Goal: Find specific page/section: Find specific page/section

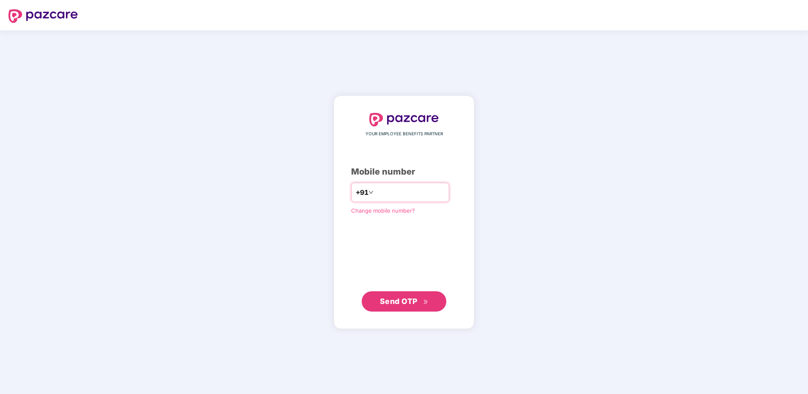
click at [396, 194] on input "number" at bounding box center [409, 193] width 69 height 14
type input "**********"
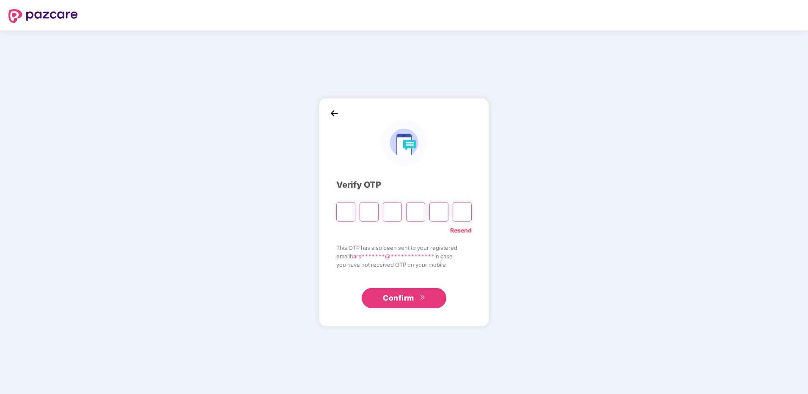
type input "*"
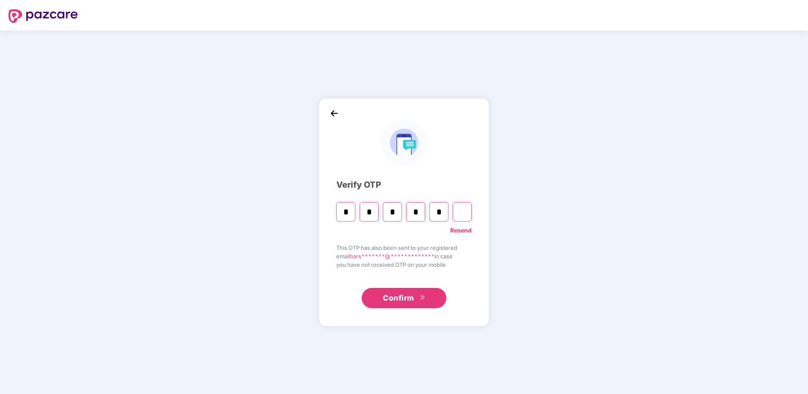
type input "*"
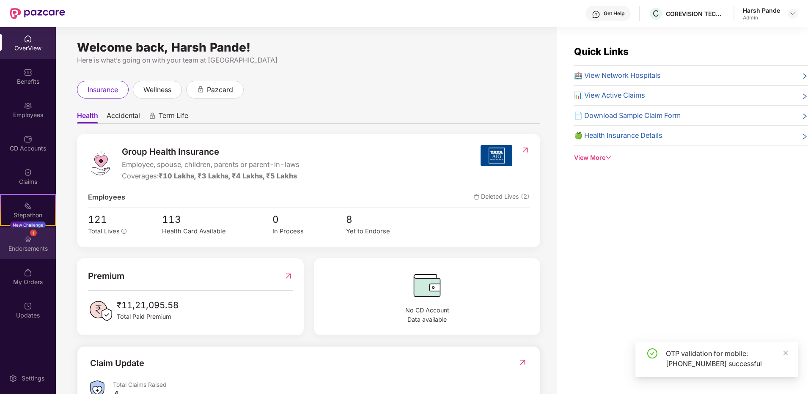
click at [32, 246] on div "Endorsements" at bounding box center [28, 249] width 56 height 8
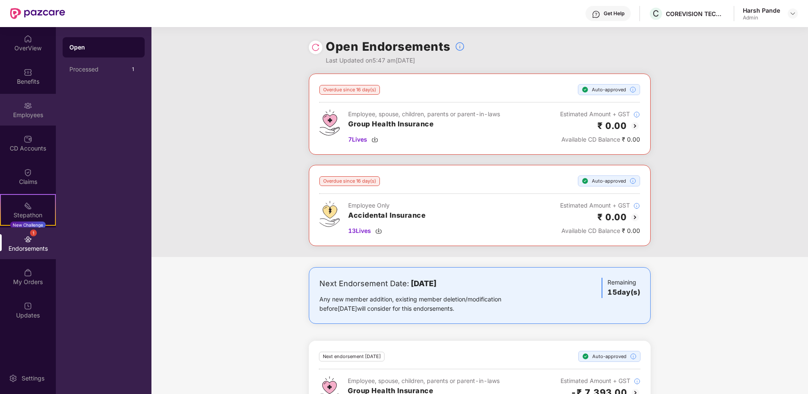
click at [45, 111] on div "Employees" at bounding box center [28, 115] width 56 height 8
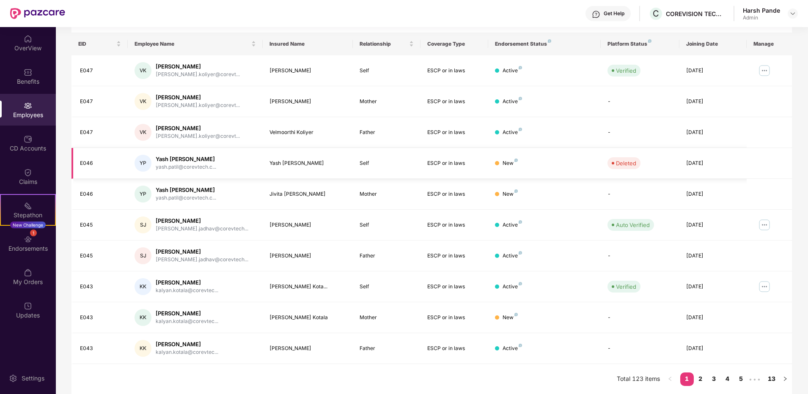
scroll to position [126, 0]
click at [43, 246] on div "Endorsements" at bounding box center [28, 248] width 56 height 8
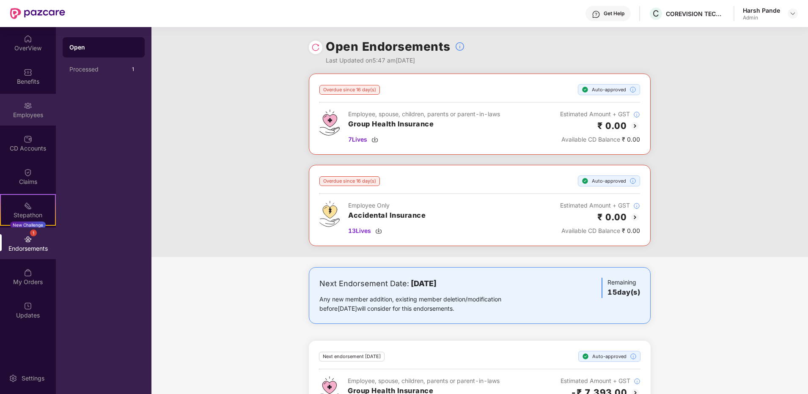
click at [35, 108] on div "Employees" at bounding box center [28, 110] width 56 height 32
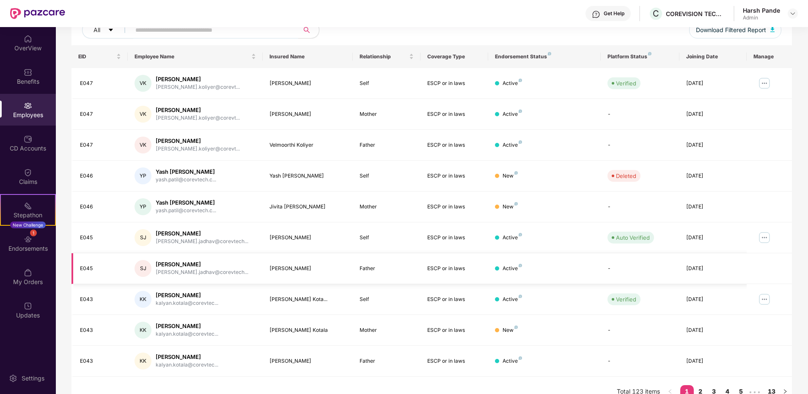
scroll to position [126, 0]
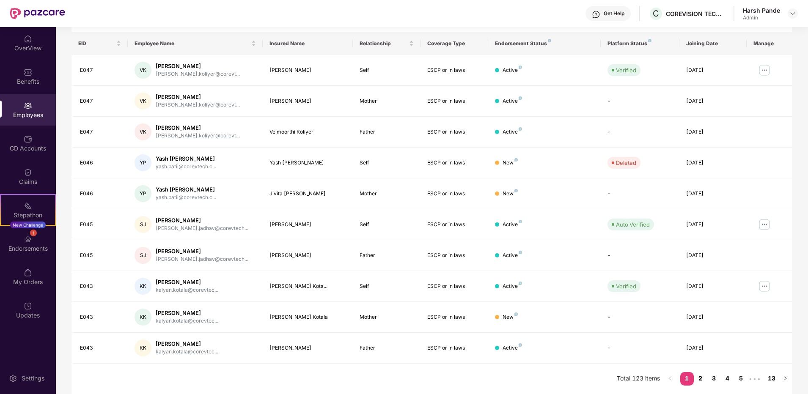
click at [705, 378] on link "2" at bounding box center [701, 378] width 14 height 13
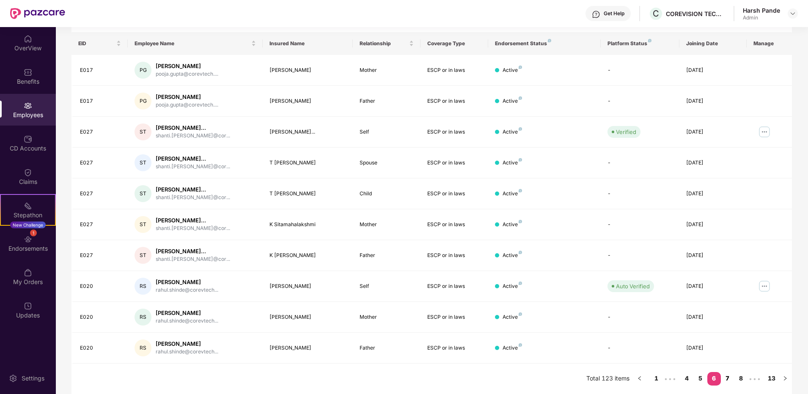
click at [728, 377] on link "7" at bounding box center [728, 378] width 14 height 13
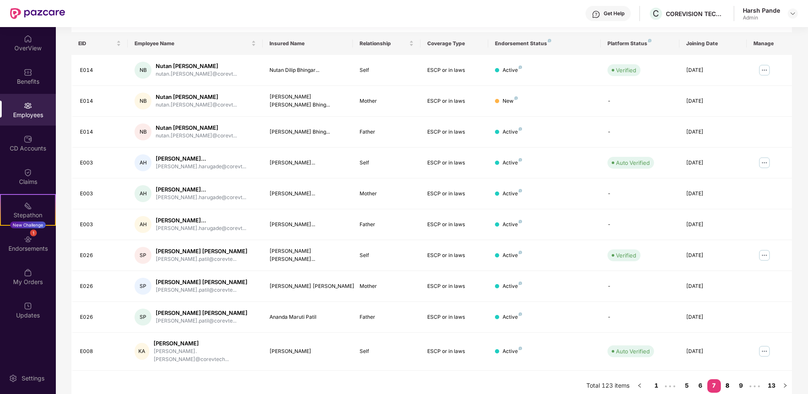
click at [729, 380] on link "8" at bounding box center [728, 386] width 14 height 13
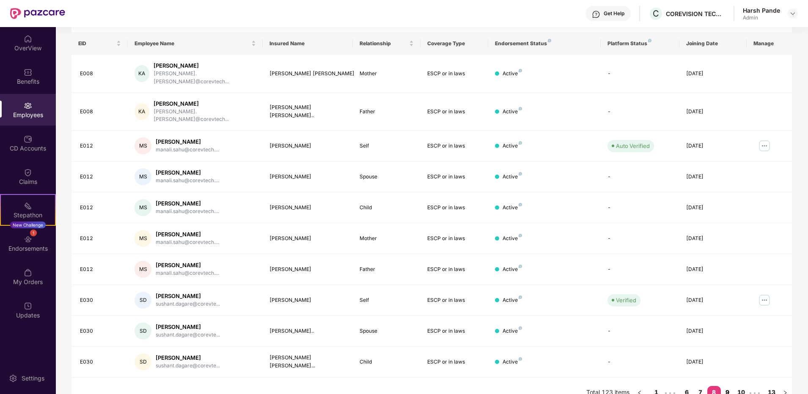
click at [727, 386] on link "9" at bounding box center [728, 392] width 14 height 13
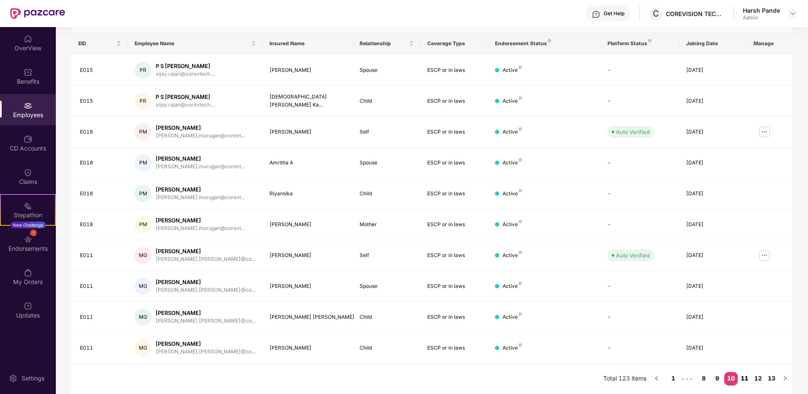
click at [743, 378] on link "11" at bounding box center [745, 378] width 14 height 13
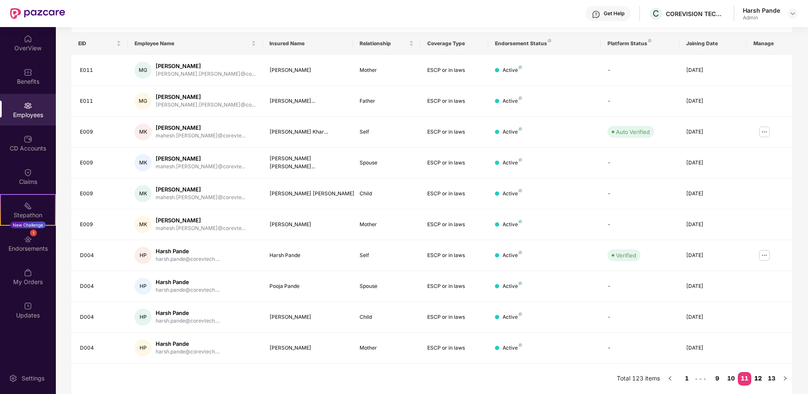
click at [751, 378] on link "12" at bounding box center [758, 378] width 14 height 13
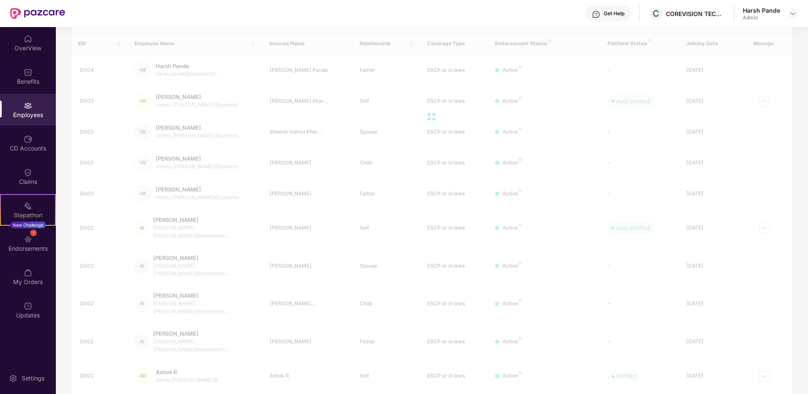
scroll to position [27, 0]
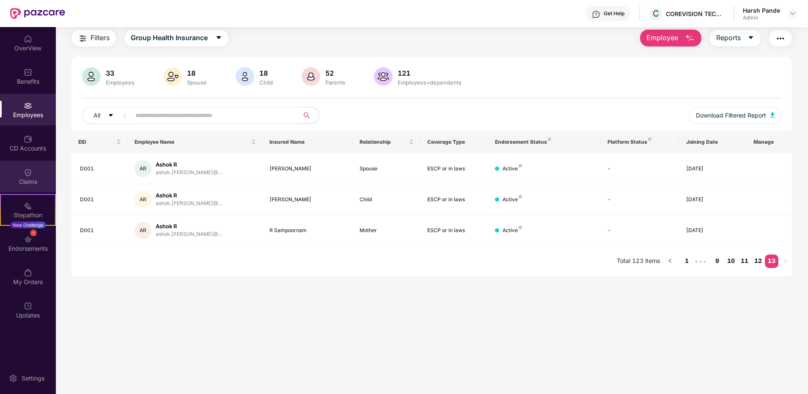
click at [46, 180] on div "Claims" at bounding box center [28, 182] width 56 height 8
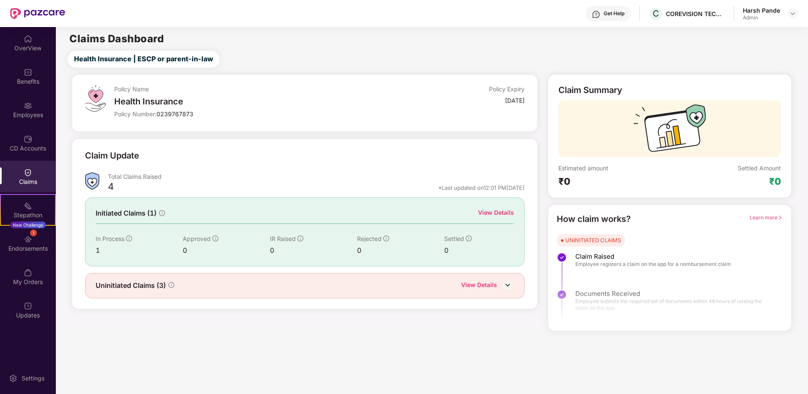
click at [496, 283] on div "View Details" at bounding box center [479, 286] width 36 height 11
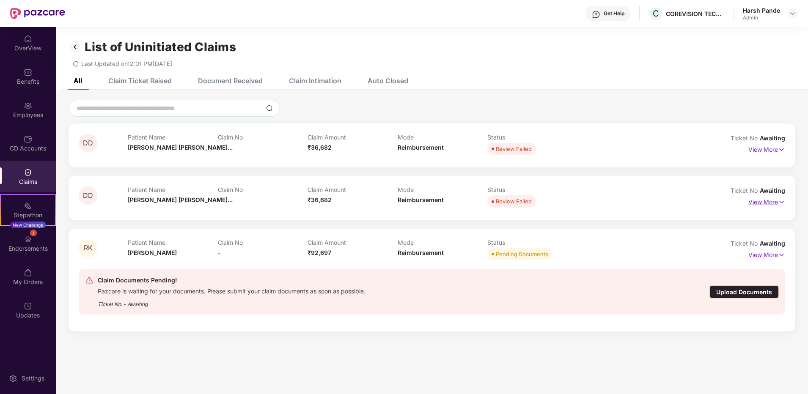
click at [776, 206] on p "View More" at bounding box center [767, 200] width 37 height 11
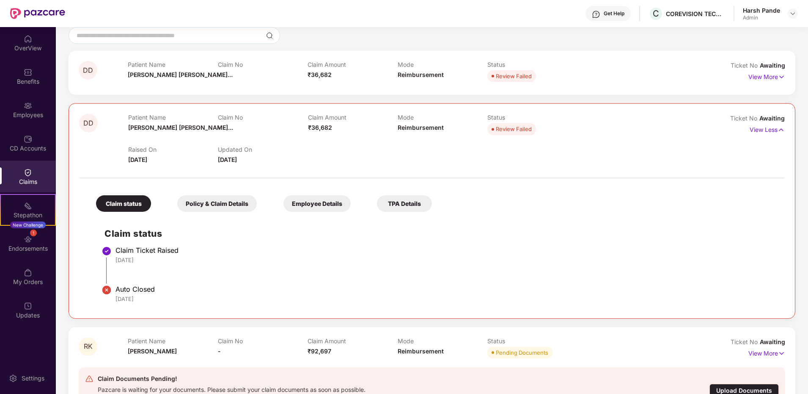
scroll to position [85, 0]
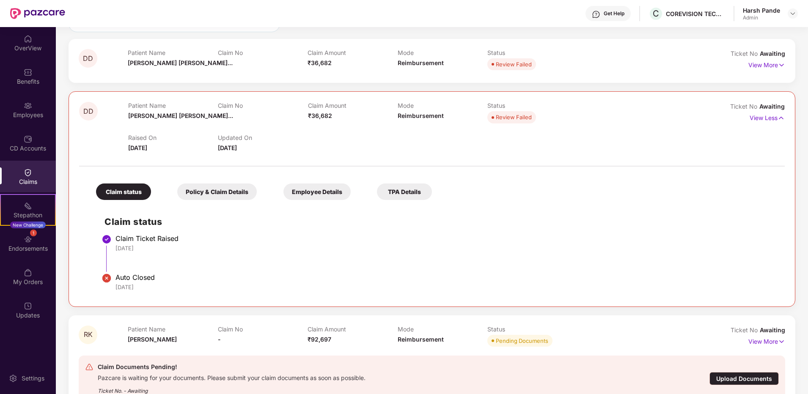
click at [229, 192] on div "Policy & Claim Details" at bounding box center [217, 192] width 80 height 17
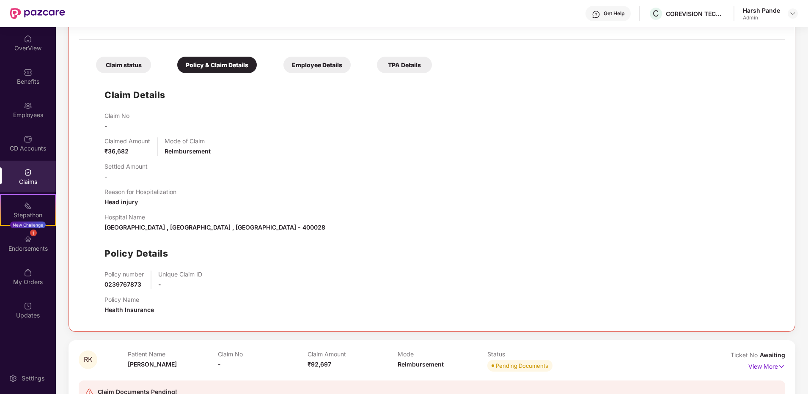
scroll to position [127, 0]
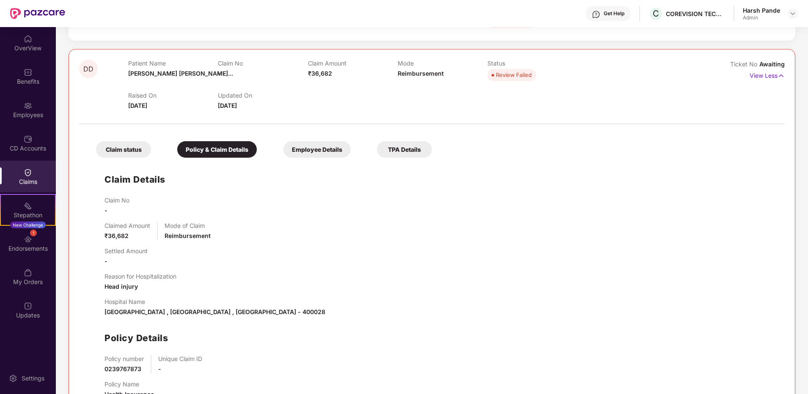
click at [314, 154] on div "Employee Details" at bounding box center [316, 149] width 67 height 17
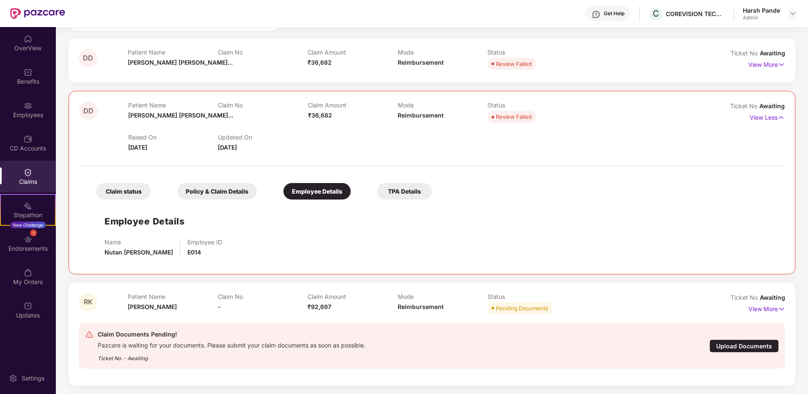
click at [403, 179] on div "Claim status Policy & Claim Details Employee Details TPA Details" at bounding box center [260, 187] width 344 height 25
click at [402, 187] on div "TPA Details" at bounding box center [404, 191] width 55 height 17
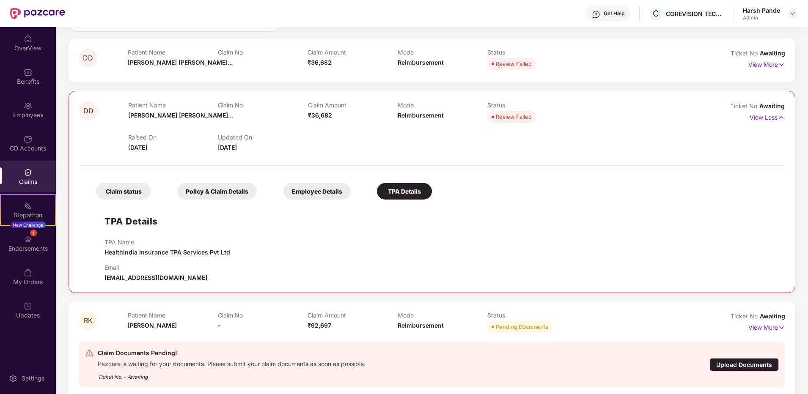
scroll to position [104, 0]
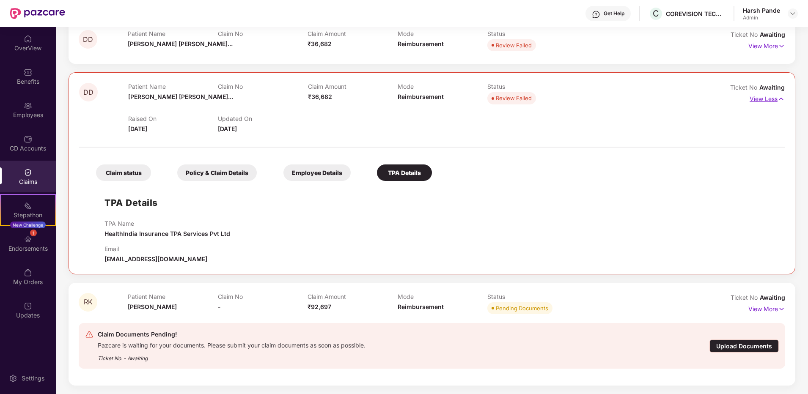
click at [772, 99] on p "View Less" at bounding box center [767, 97] width 35 height 11
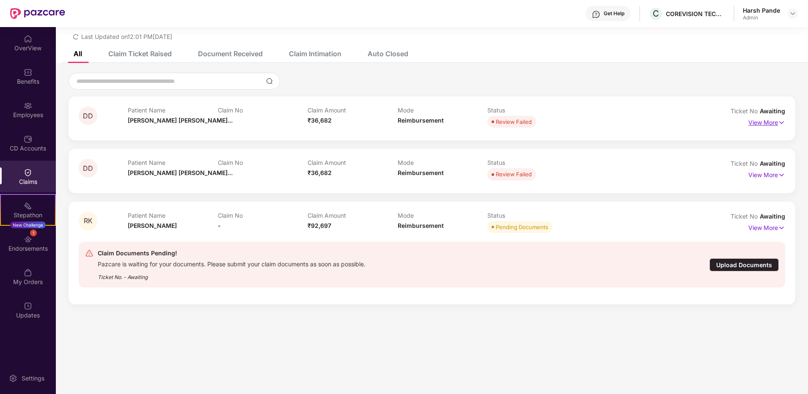
click at [783, 121] on img at bounding box center [781, 122] width 7 height 9
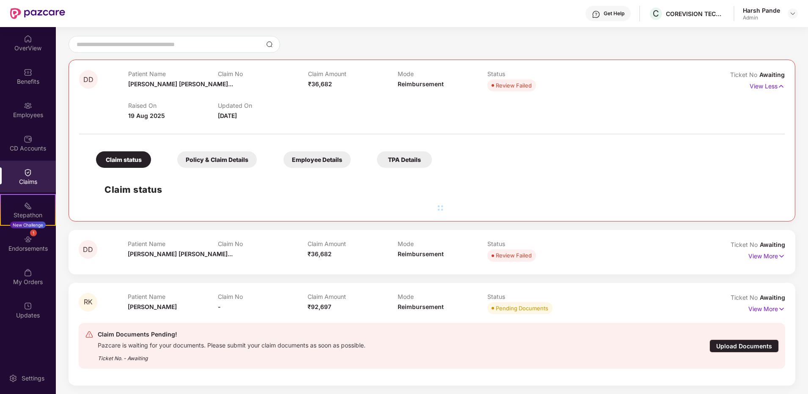
scroll to position [117, 0]
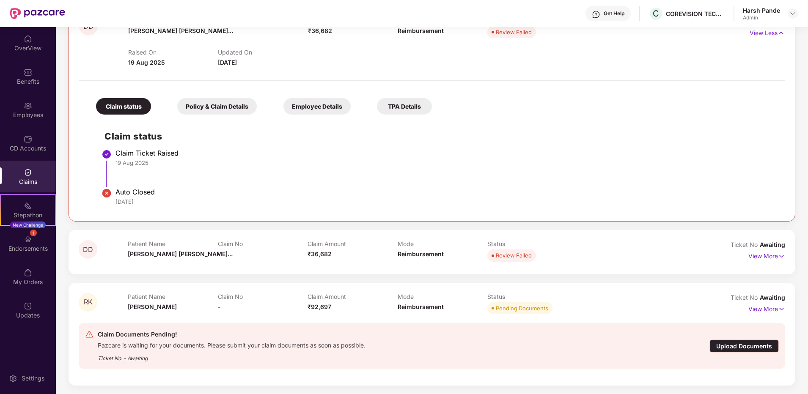
click at [206, 114] on div "Policy & Claim Details" at bounding box center [217, 106] width 80 height 17
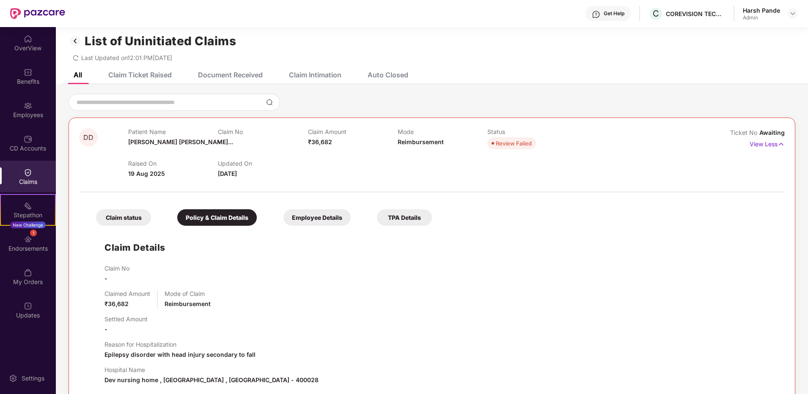
scroll to position [0, 0]
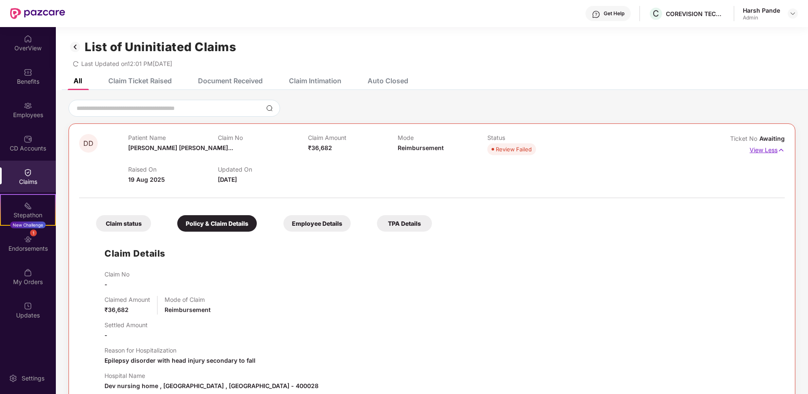
click at [765, 151] on p "View Less" at bounding box center [767, 148] width 35 height 11
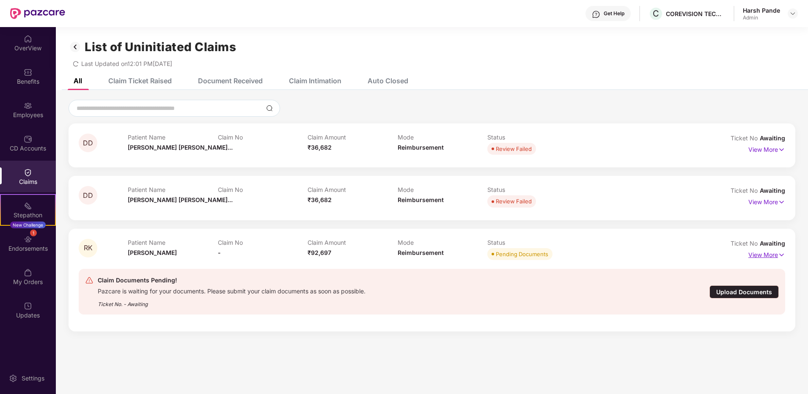
click at [778, 251] on img at bounding box center [781, 254] width 7 height 9
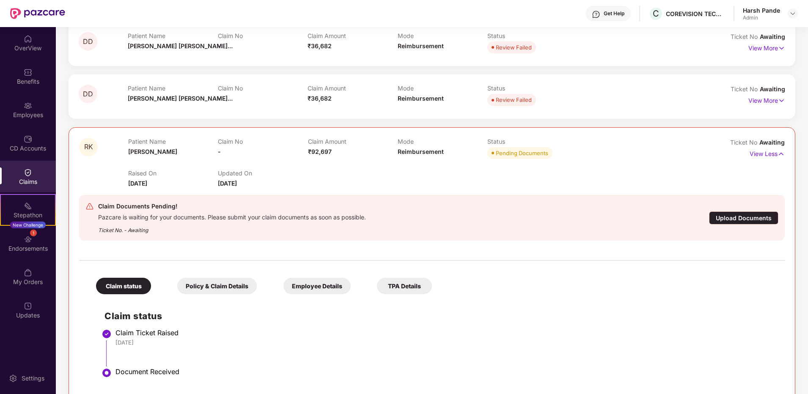
scroll to position [117, 0]
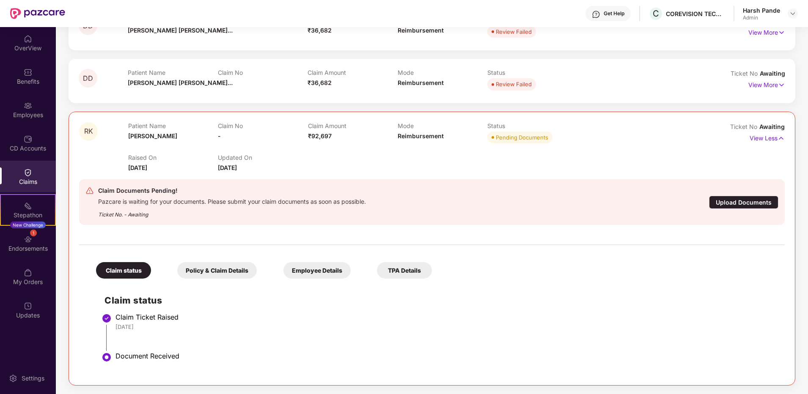
click at [220, 269] on div "Policy & Claim Details" at bounding box center [217, 270] width 80 height 17
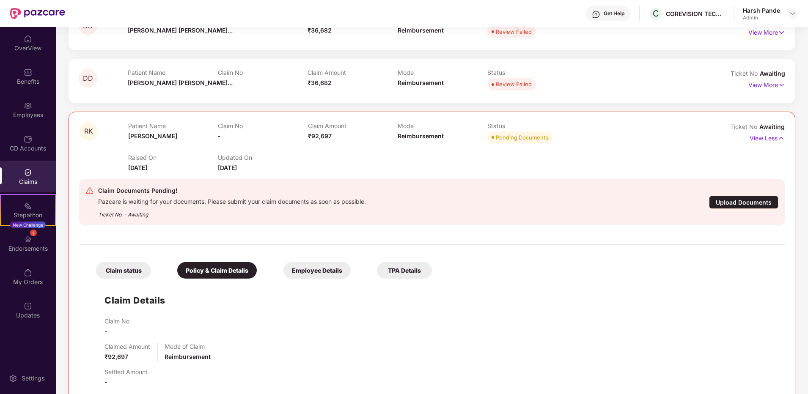
click at [300, 269] on div "Employee Details" at bounding box center [316, 270] width 67 height 17
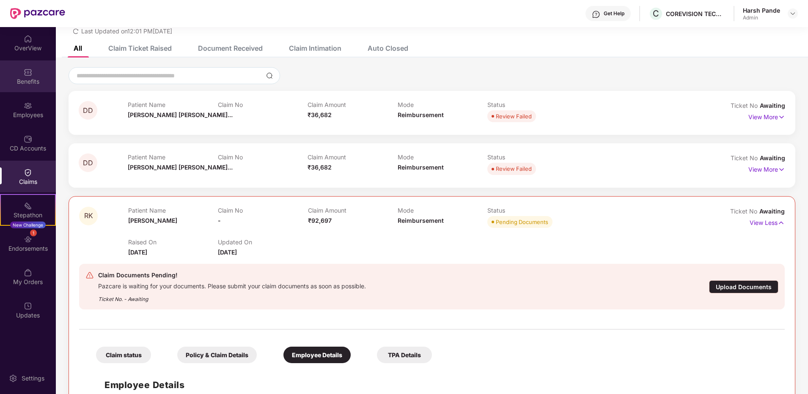
scroll to position [0, 0]
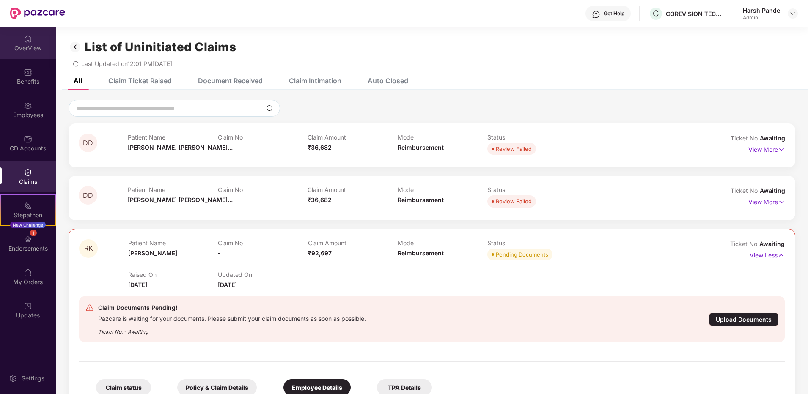
click at [35, 48] on div "OverView" at bounding box center [28, 48] width 56 height 8
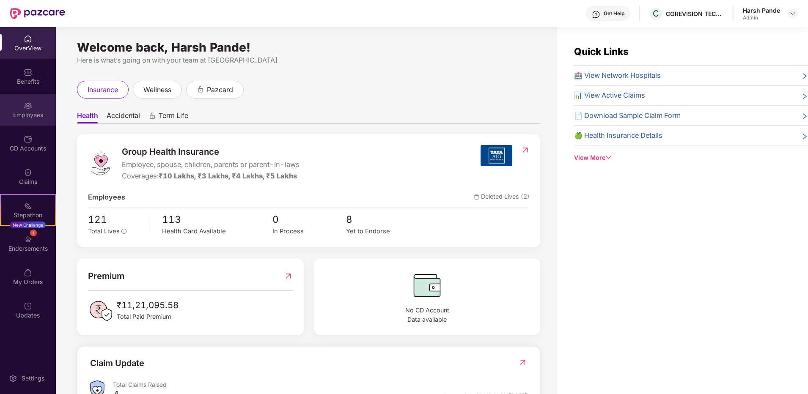
click at [43, 104] on div "Employees" at bounding box center [28, 110] width 56 height 32
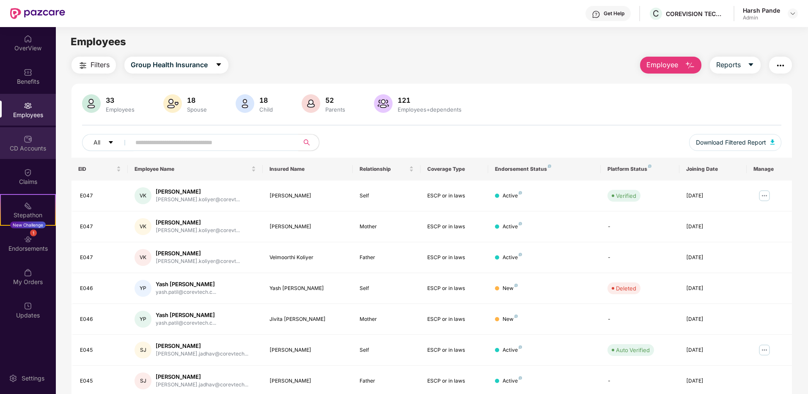
click at [38, 146] on div "CD Accounts" at bounding box center [28, 148] width 56 height 8
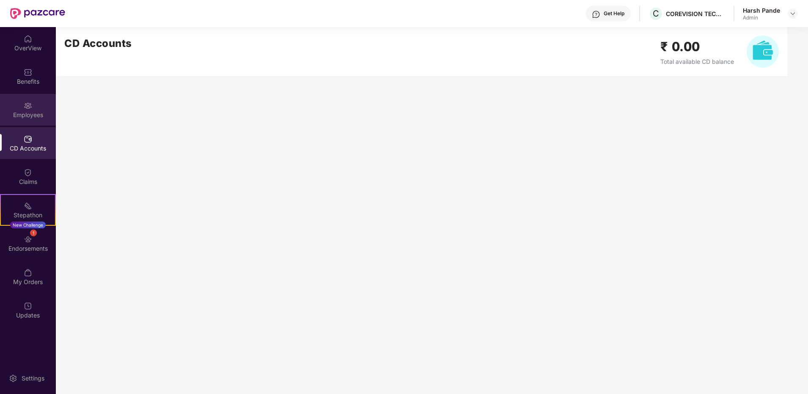
click at [32, 106] on img at bounding box center [28, 106] width 8 height 8
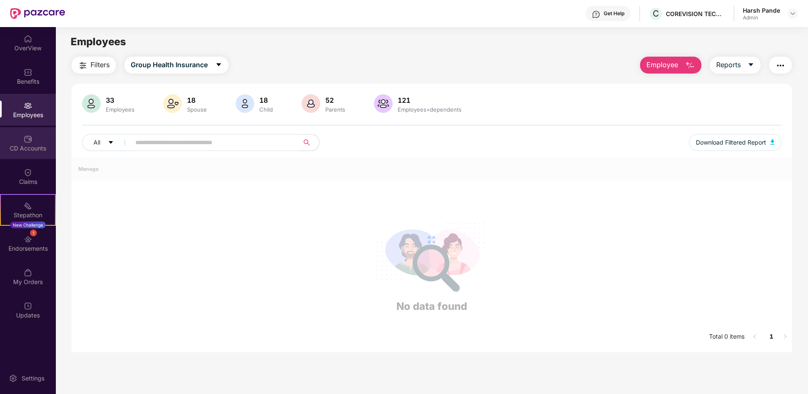
click at [24, 138] on img at bounding box center [28, 139] width 8 height 8
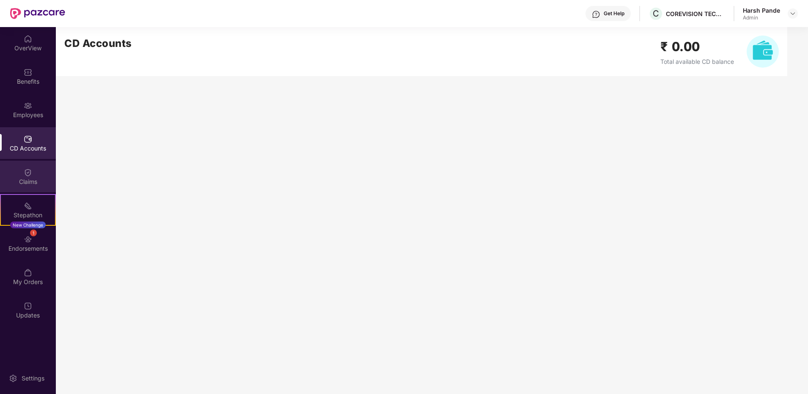
click at [25, 180] on div "Claims" at bounding box center [28, 182] width 56 height 8
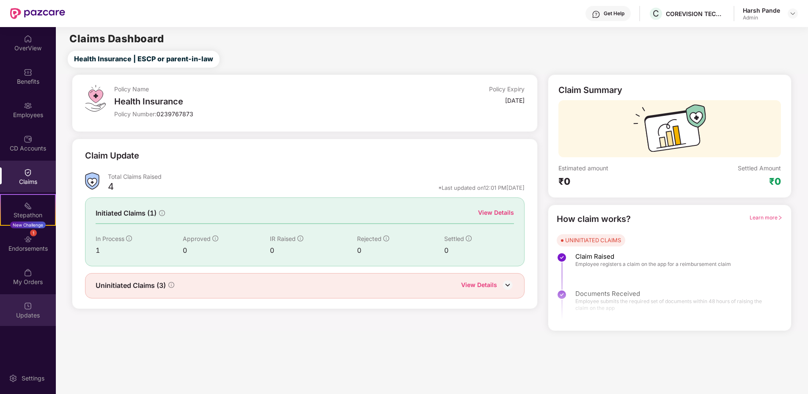
click at [32, 299] on div "Updates" at bounding box center [28, 310] width 56 height 32
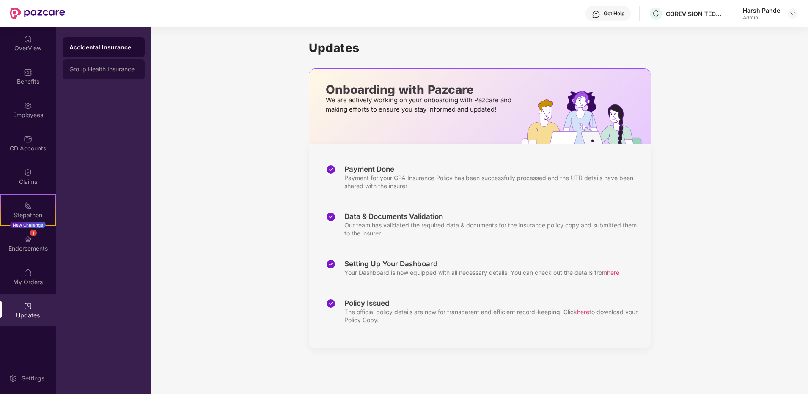
click at [120, 72] on div "Group Health Insurance" at bounding box center [103, 69] width 69 height 7
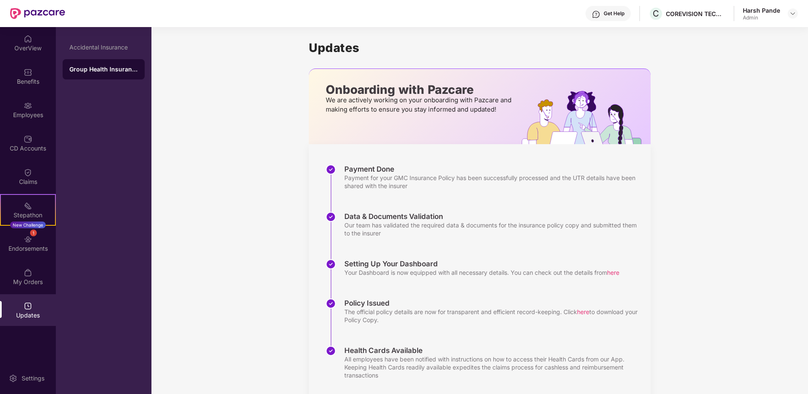
scroll to position [23, 0]
